Goal: Task Accomplishment & Management: Manage account settings

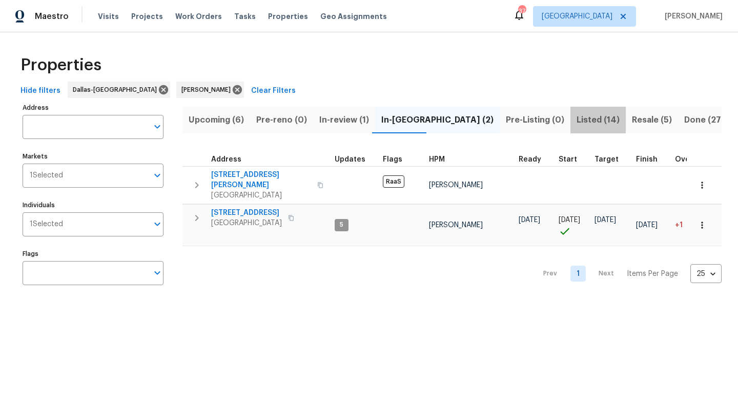
click at [577, 121] on span "Listed (14)" at bounding box center [598, 120] width 43 height 14
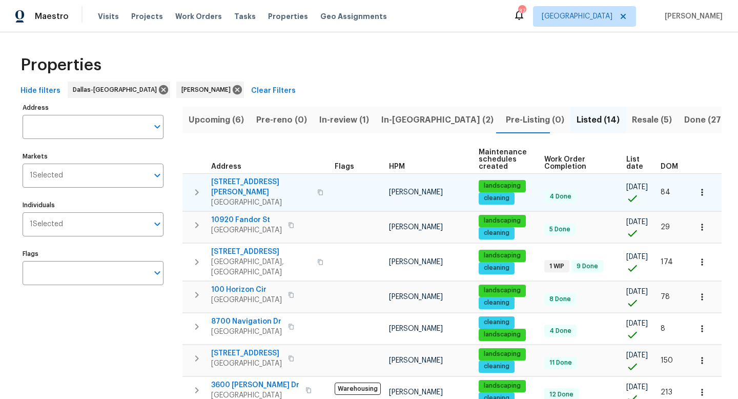
click at [702, 189] on icon "button" at bounding box center [702, 192] width 2 height 7
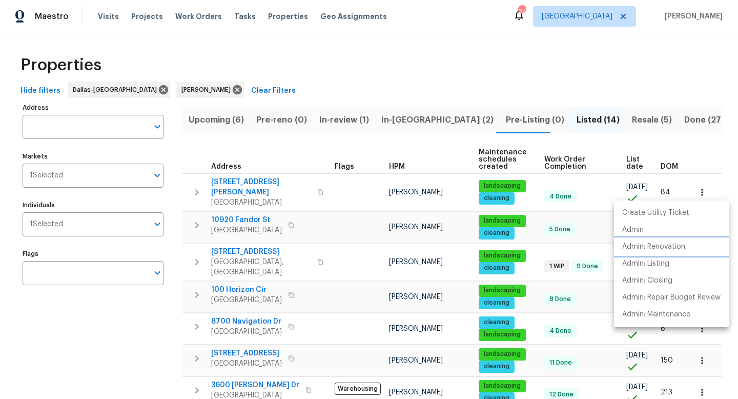
click at [663, 250] on p "Admin: Renovation" at bounding box center [653, 246] width 63 height 11
click at [273, 46] on div at bounding box center [369, 199] width 738 height 399
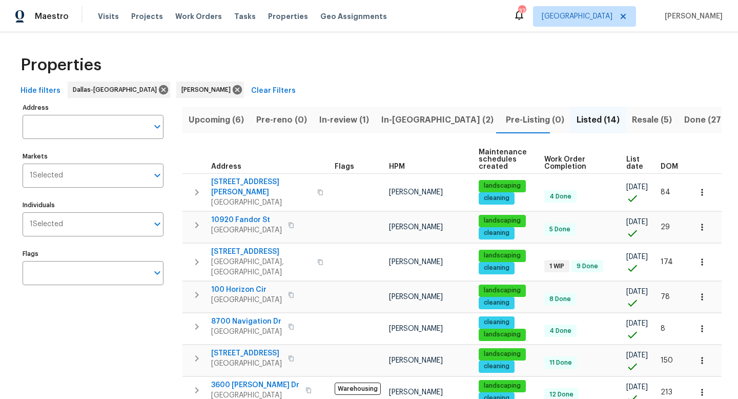
click at [671, 165] on span "DOM" at bounding box center [669, 166] width 17 height 7
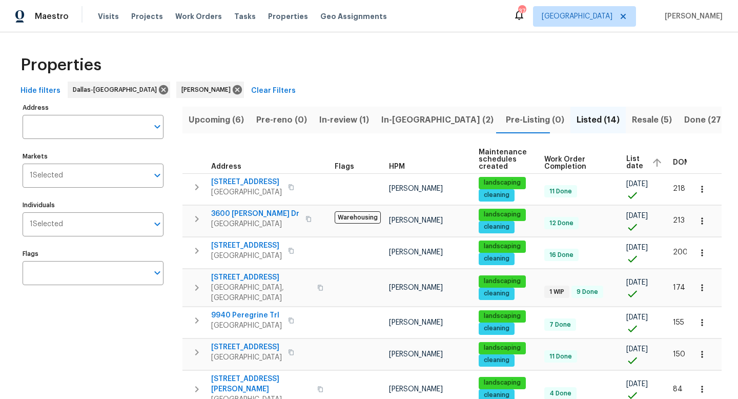
click at [233, 119] on span "Upcoming (6)" at bounding box center [216, 120] width 55 height 14
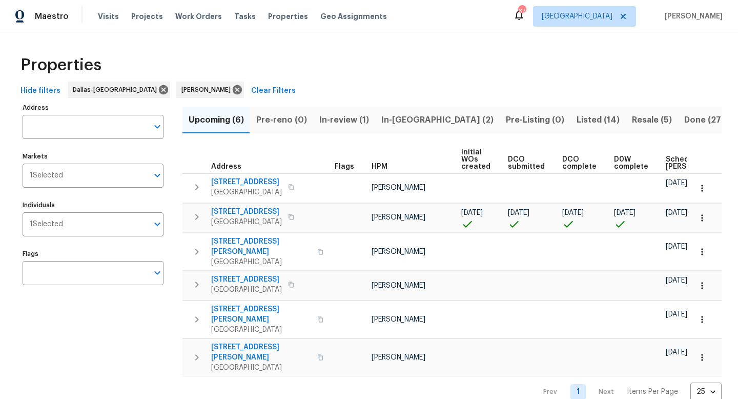
click at [404, 116] on span "In-reno (2)" at bounding box center [437, 120] width 112 height 14
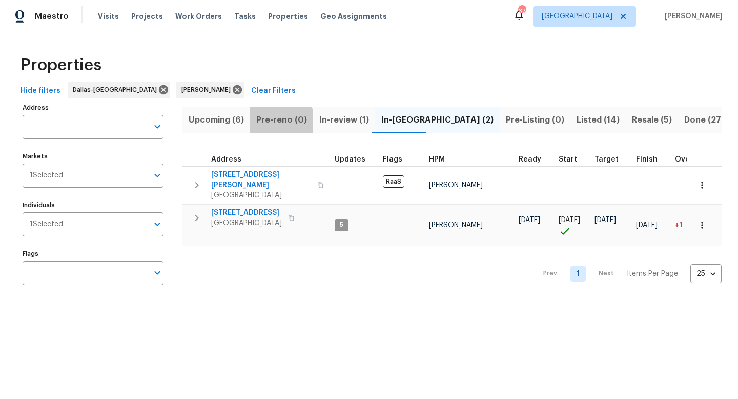
click at [265, 121] on span "Pre-reno (0)" at bounding box center [281, 120] width 51 height 14
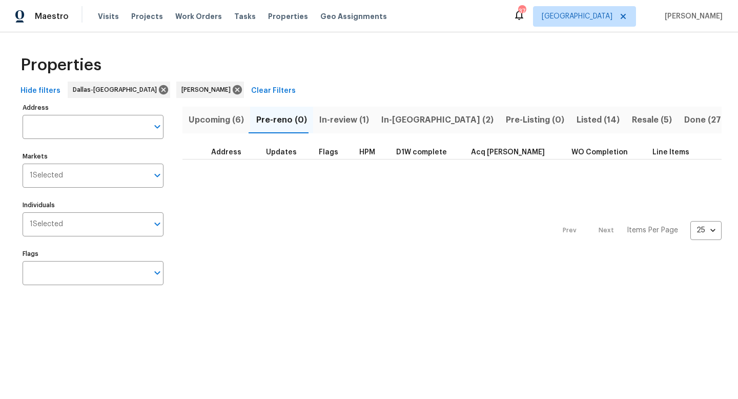
click at [234, 118] on span "Upcoming (6)" at bounding box center [216, 120] width 55 height 14
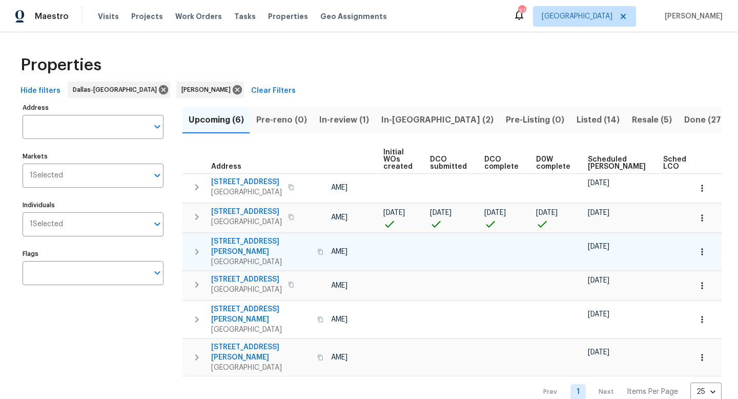
scroll to position [0, 112]
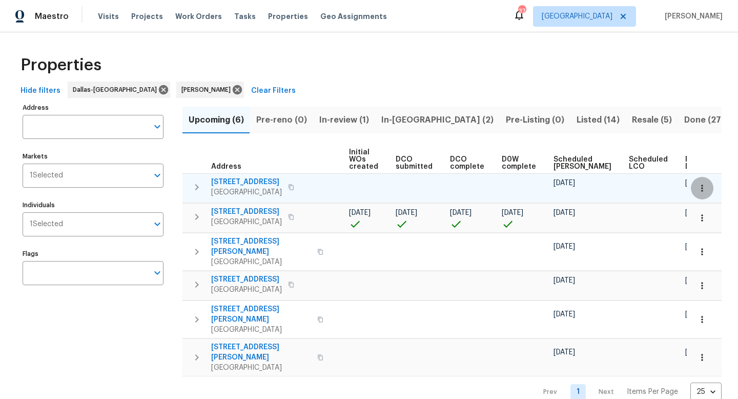
click at [703, 182] on button "button" at bounding box center [702, 188] width 23 height 23
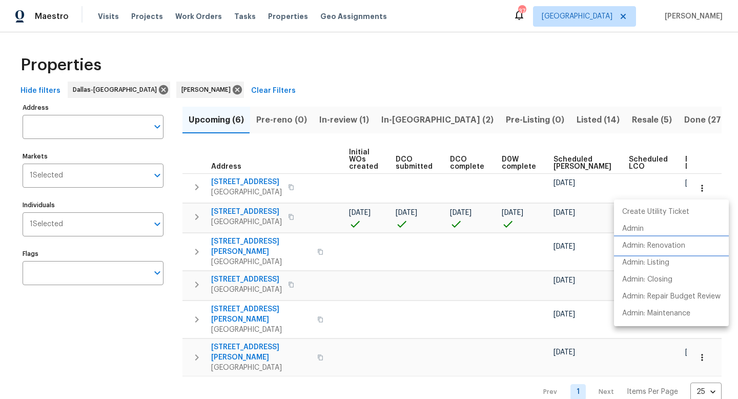
click at [685, 246] on p "Admin: Renovation" at bounding box center [653, 245] width 63 height 11
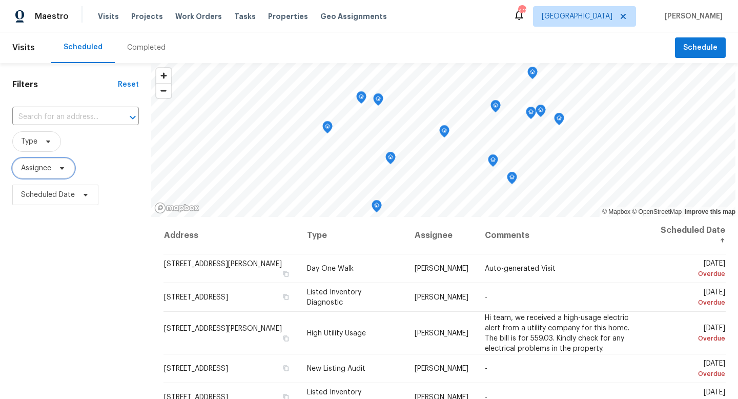
click at [53, 166] on span "Assignee" at bounding box center [43, 168] width 63 height 21
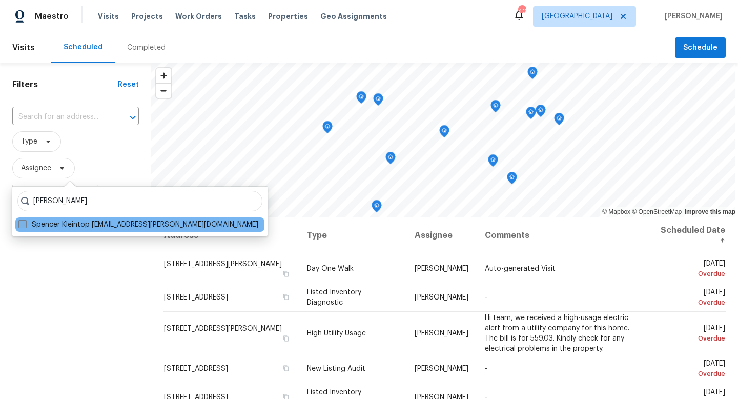
type input "[PERSON_NAME]"
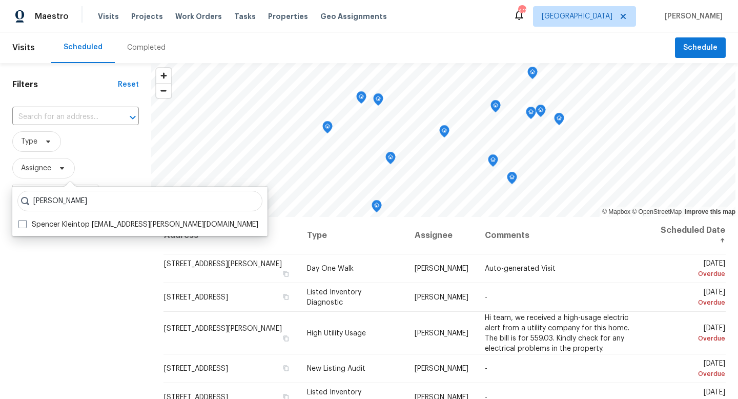
drag, startPoint x: 24, startPoint y: 225, endPoint x: 27, endPoint y: 270, distance: 45.3
click at [27, 270] on body "Maestro Visits Projects Work Orders Tasks Properties Geo Assignments 40 Dallas …" at bounding box center [369, 199] width 738 height 399
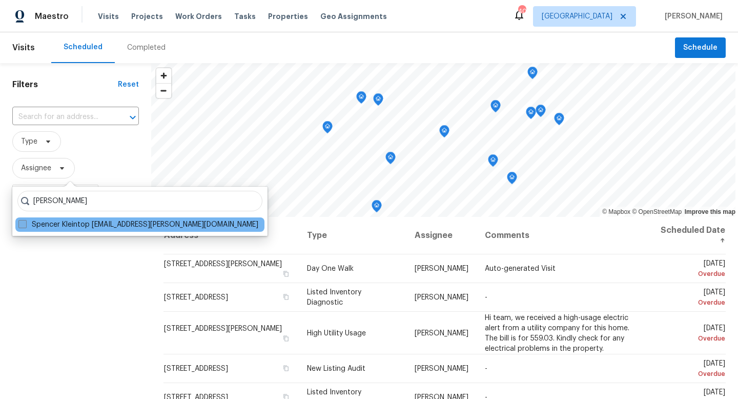
click at [23, 227] on span at bounding box center [22, 224] width 8 height 8
click at [23, 226] on input "Spencer Kleintop spencer.kleintop@opendoor.com" at bounding box center [21, 222] width 7 height 7
checkbox input "true"
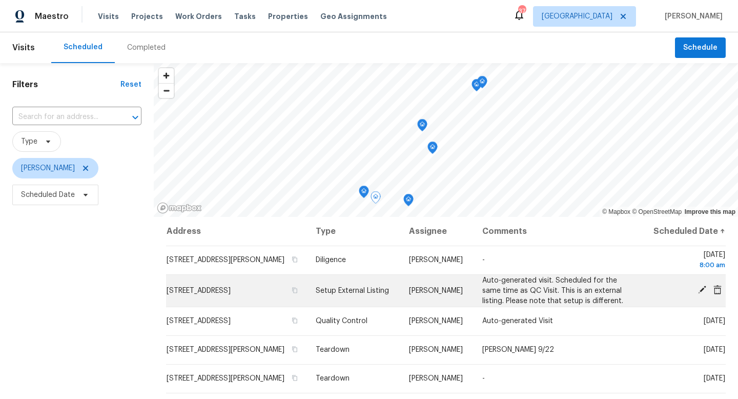
click at [701, 294] on icon at bounding box center [702, 289] width 9 height 9
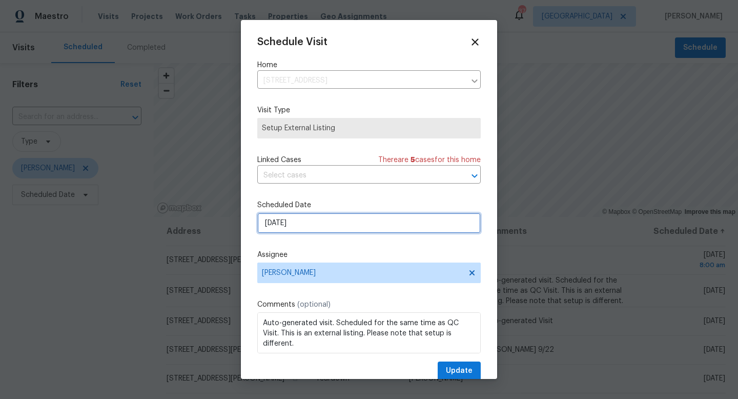
click at [316, 221] on input "[DATE]" at bounding box center [369, 223] width 224 height 21
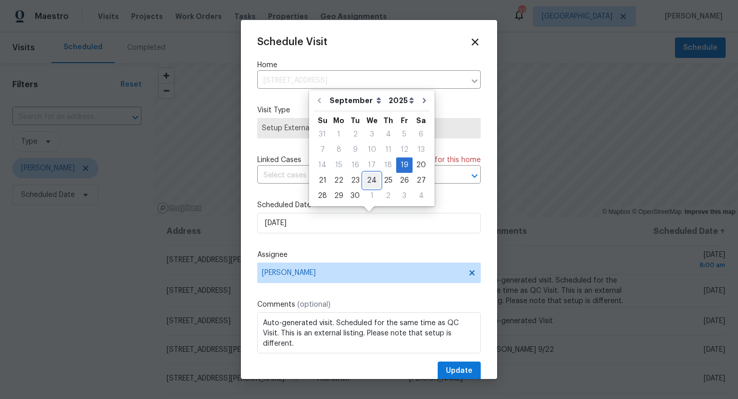
click at [367, 176] on div "24" at bounding box center [371, 180] width 17 height 14
type input "9/24/2025"
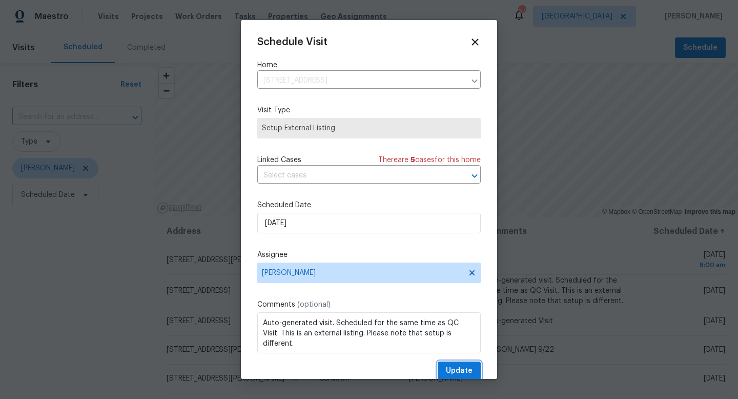
click at [470, 368] on span "Update" at bounding box center [459, 370] width 27 height 13
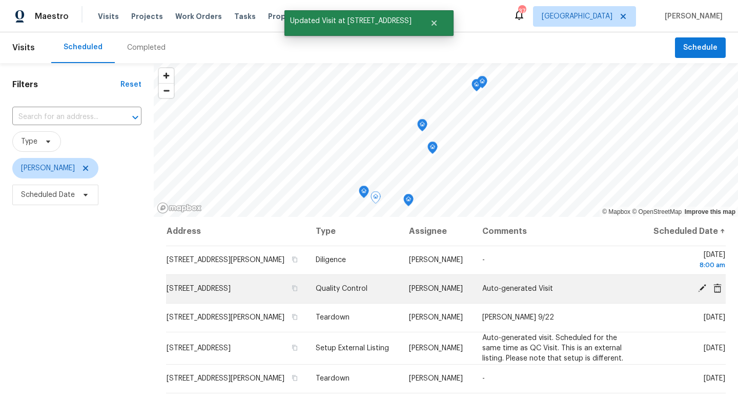
click at [699, 293] on icon at bounding box center [702, 287] width 9 height 9
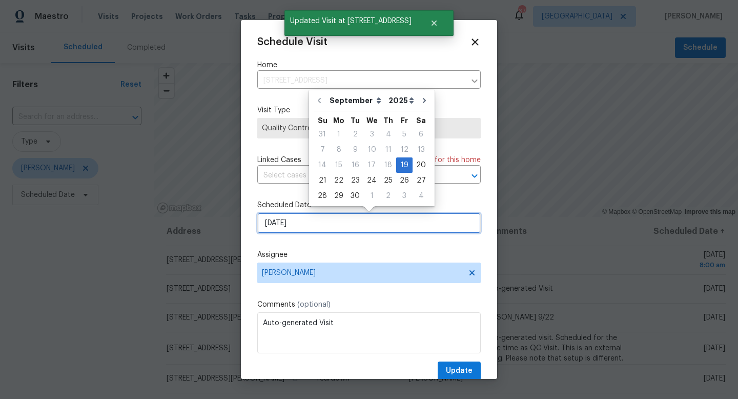
click at [311, 222] on input "[DATE]" at bounding box center [369, 223] width 224 height 21
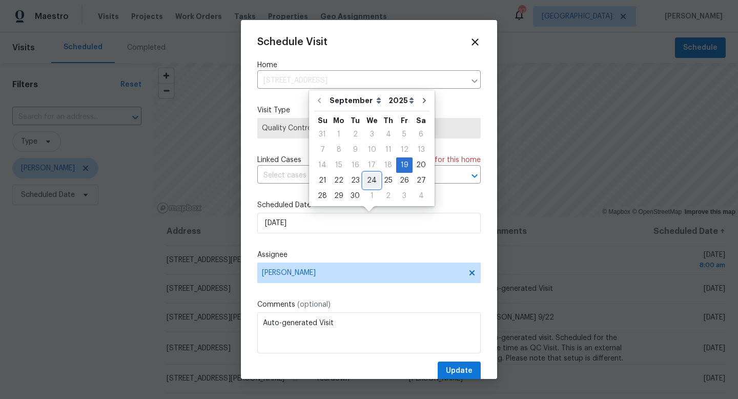
click at [364, 182] on div "24" at bounding box center [371, 180] width 17 height 14
type input "9/24/2025"
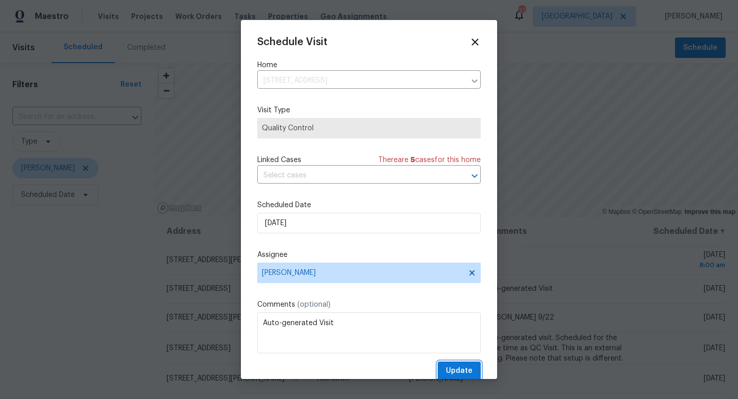
click at [453, 373] on span "Update" at bounding box center [459, 370] width 27 height 13
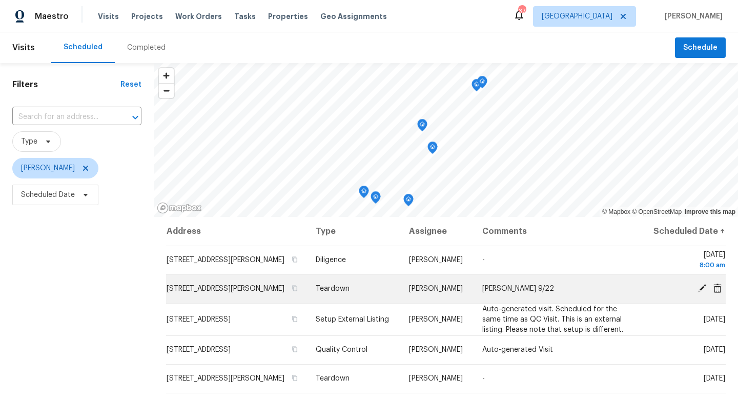
click at [701, 293] on icon at bounding box center [702, 287] width 9 height 9
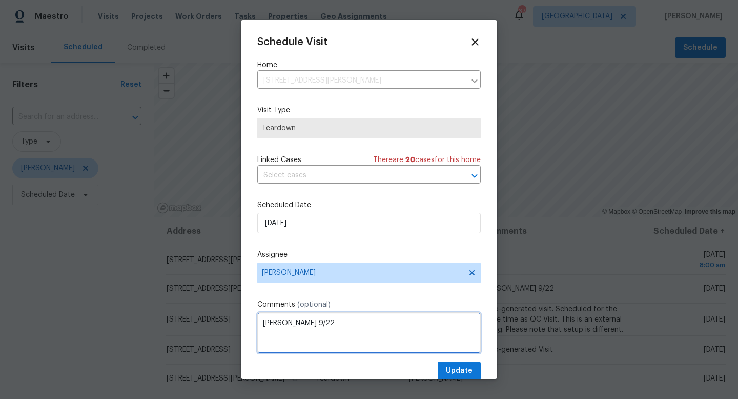
click at [301, 320] on textarea "COE 9/22" at bounding box center [369, 332] width 224 height 41
type textarea "COE 9/29"
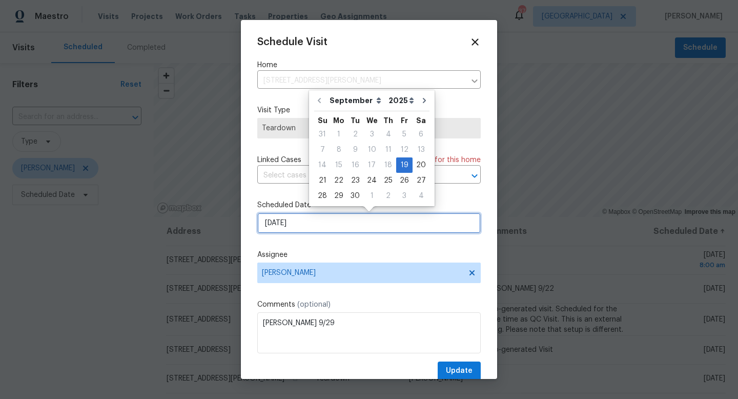
click at [311, 225] on input "[DATE]" at bounding box center [369, 223] width 224 height 21
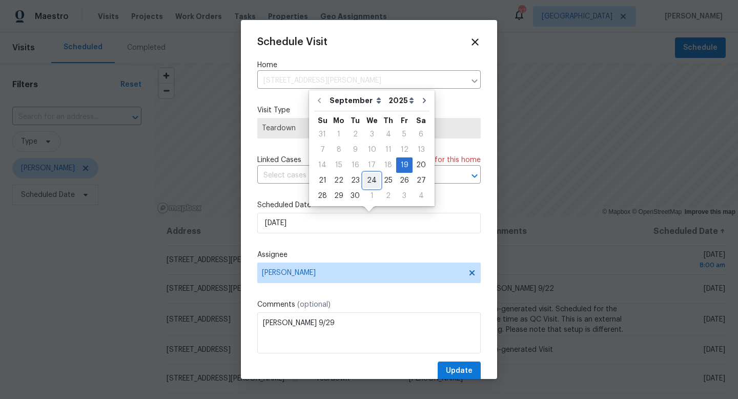
click at [371, 179] on div "24" at bounding box center [371, 180] width 17 height 14
type input "9/24/2025"
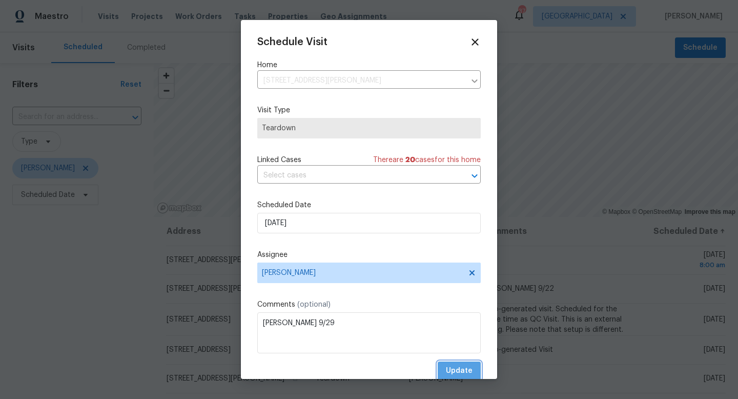
click at [460, 372] on span "Update" at bounding box center [459, 370] width 27 height 13
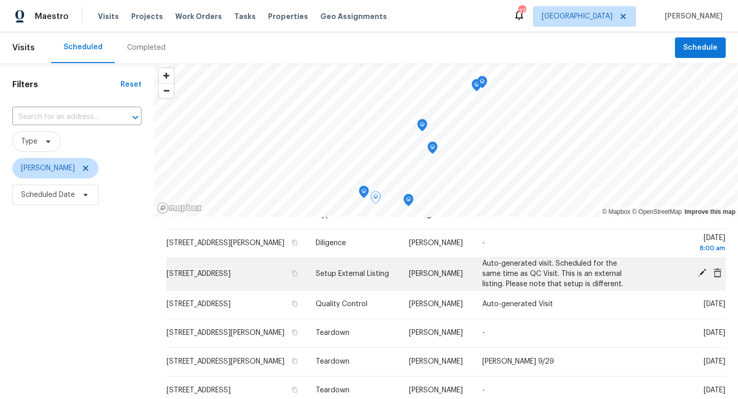
scroll to position [18, 0]
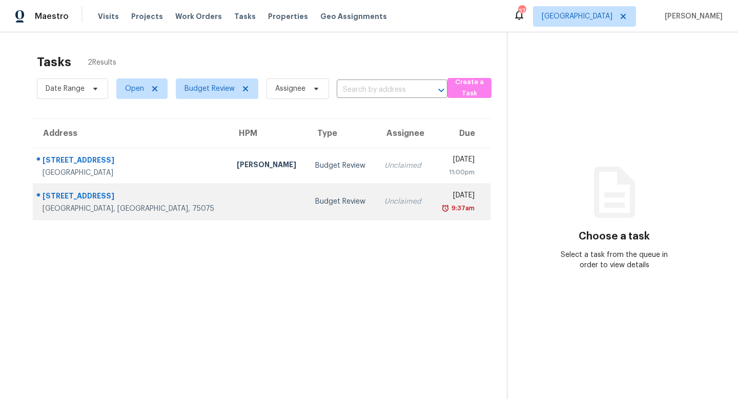
click at [93, 191] on div "[STREET_ADDRESS]" at bounding box center [132, 197] width 178 height 13
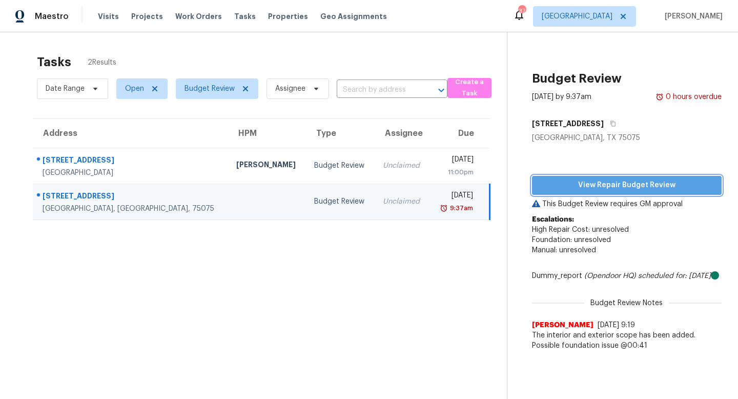
click at [633, 189] on span "View Repair Budget Review" at bounding box center [626, 185] width 173 height 13
click at [321, 350] on section "Tasks 2 Results Date Range Open Budget Review Assignee ​ Create a Task Address …" at bounding box center [261, 240] width 491 height 382
click at [194, 17] on span "Work Orders" at bounding box center [198, 16] width 47 height 10
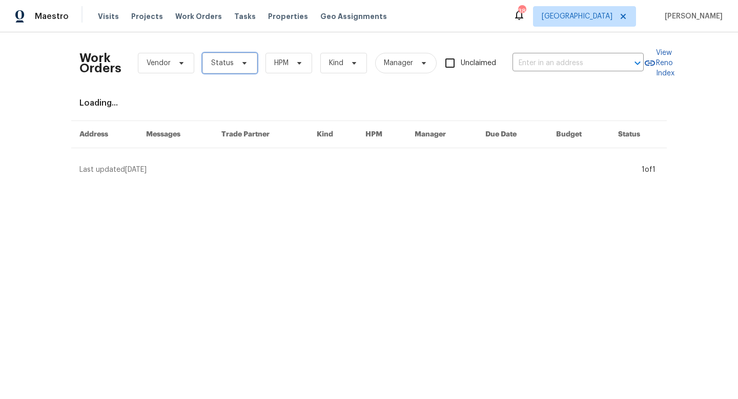
click at [240, 62] on icon at bounding box center [244, 63] width 8 height 8
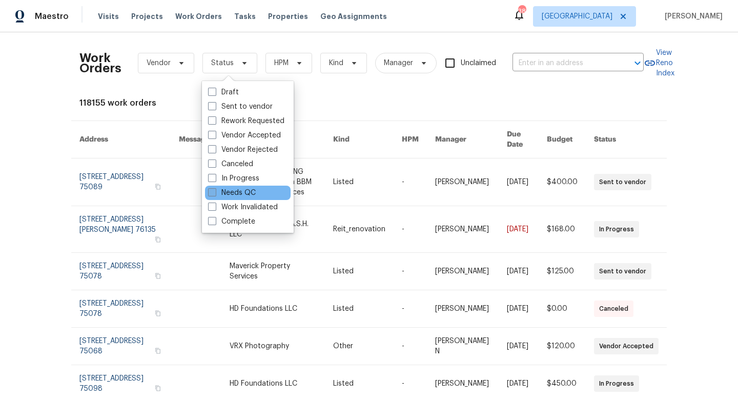
click at [248, 190] on label "Needs QC" at bounding box center [232, 193] width 48 height 10
click at [215, 190] on input "Needs QC" at bounding box center [211, 191] width 7 height 7
checkbox input "true"
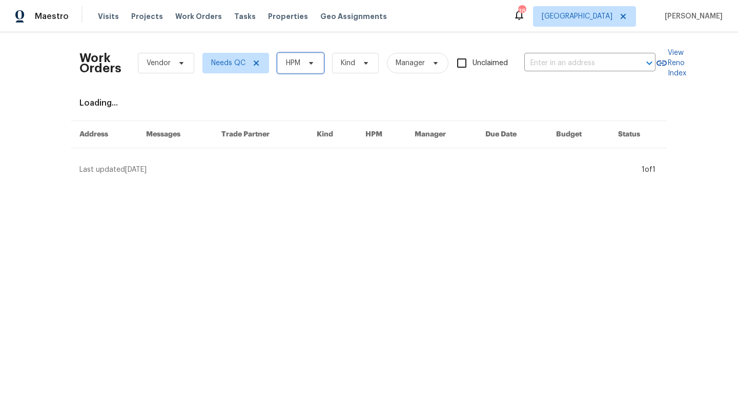
click at [305, 61] on span at bounding box center [309, 63] width 11 height 8
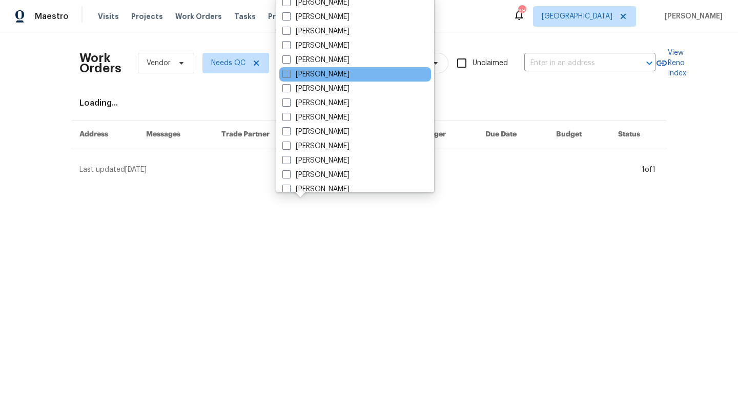
scroll to position [572, 0]
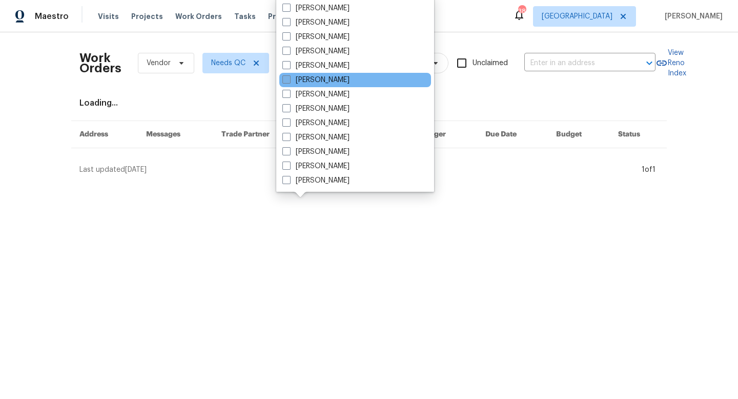
click at [295, 80] on label "[PERSON_NAME]" at bounding box center [315, 80] width 67 height 10
click at [289, 80] on input "[PERSON_NAME]" at bounding box center [285, 78] width 7 height 7
checkbox input "true"
